Goal: Task Accomplishment & Management: Use online tool/utility

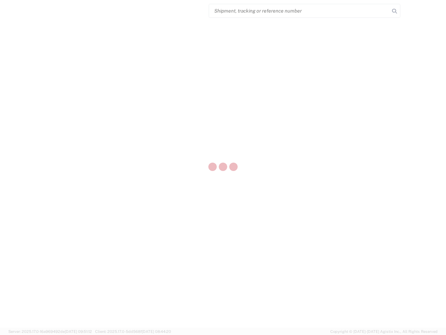
select select "US"
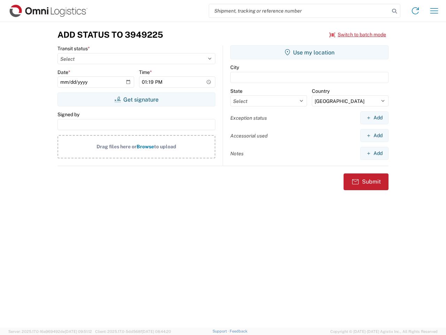
click at [300, 11] on input "search" at bounding box center [299, 10] width 181 height 13
click at [395, 11] on icon at bounding box center [395, 11] width 10 height 10
click at [416, 11] on icon at bounding box center [415, 10] width 11 height 11
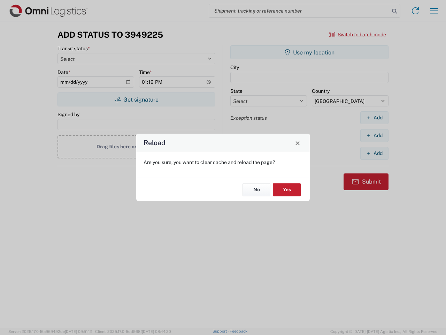
click at [435, 11] on div "Reload Are you sure, you want to clear cache and reload the page? No Yes" at bounding box center [223, 167] width 446 height 335
click at [358, 35] on div "Reload Are you sure, you want to clear cache and reload the page? No Yes" at bounding box center [223, 167] width 446 height 335
click at [136, 99] on div "Reload Are you sure, you want to clear cache and reload the page? No Yes" at bounding box center [223, 167] width 446 height 335
click at [310, 52] on div "Reload Are you sure, you want to clear cache and reload the page? No Yes" at bounding box center [223, 167] width 446 height 335
click at [375, 118] on div "Reload Are you sure, you want to clear cache and reload the page? No Yes" at bounding box center [223, 167] width 446 height 335
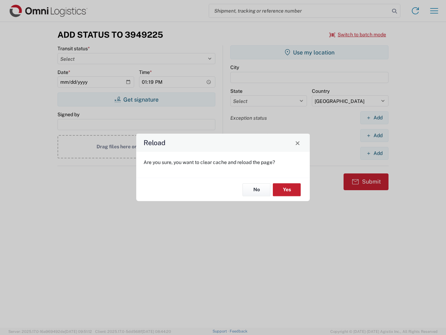
click at [375, 135] on div "Reload Are you sure, you want to clear cache and reload the page? No Yes" at bounding box center [223, 167] width 446 height 335
click at [375, 153] on div "Reload Are you sure, you want to clear cache and reload the page? No Yes" at bounding box center [223, 167] width 446 height 335
